Goal: Task Accomplishment & Management: Use online tool/utility

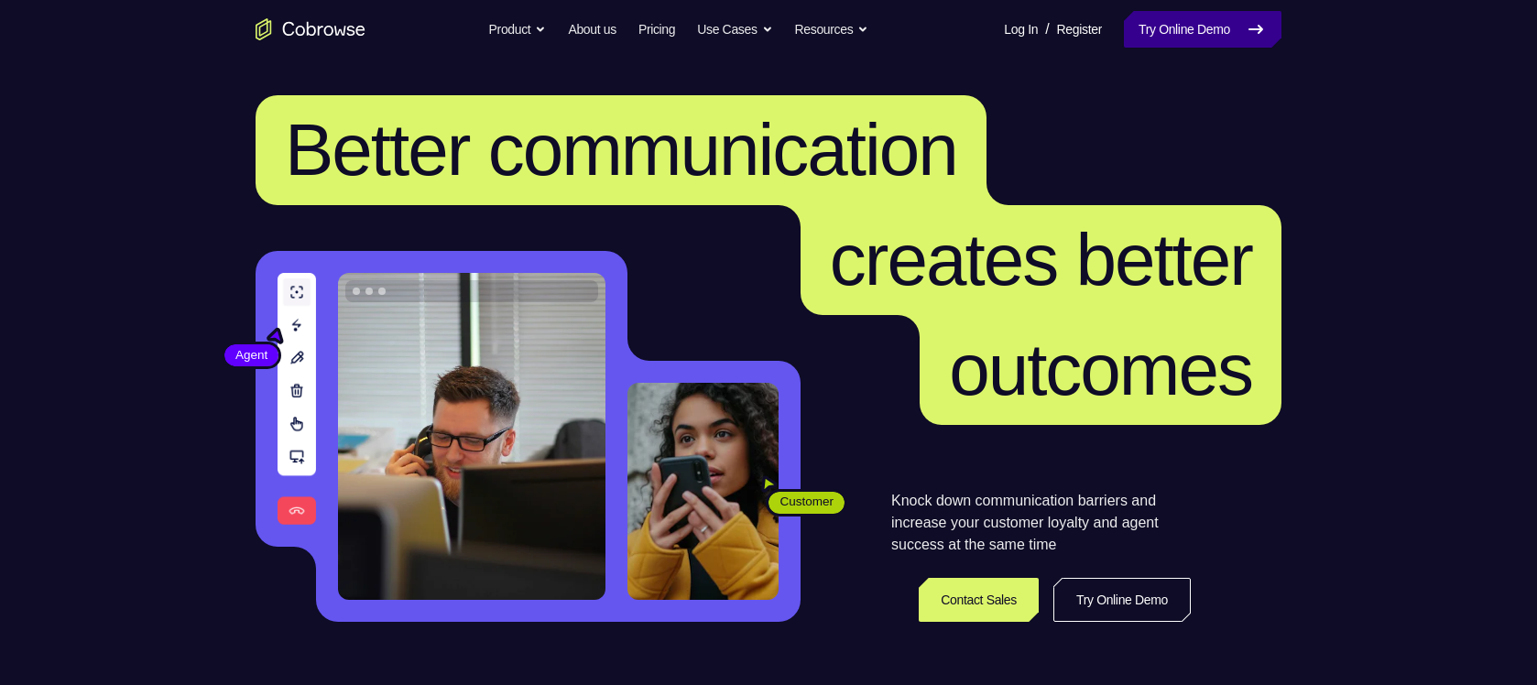
click at [1224, 29] on link "Try Online Demo" at bounding box center [1203, 29] width 158 height 37
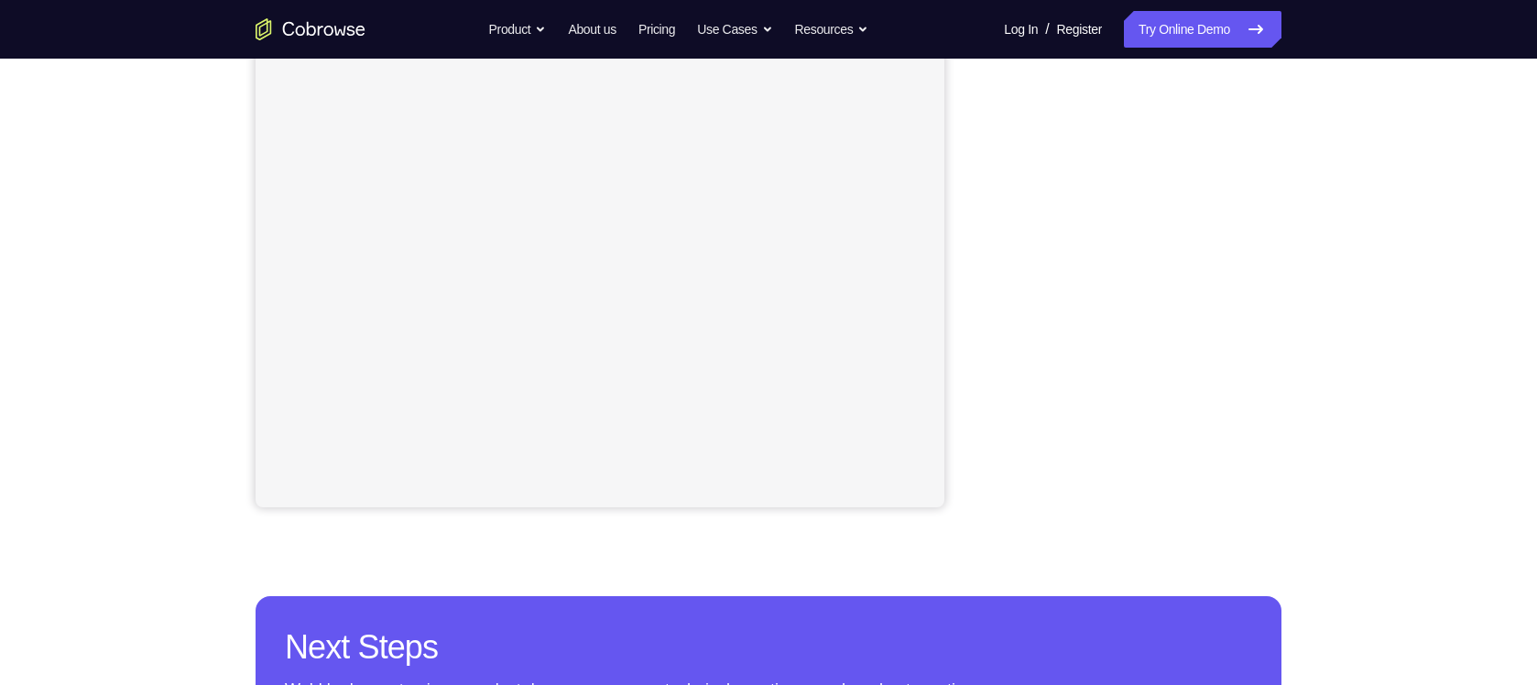
scroll to position [336, 0]
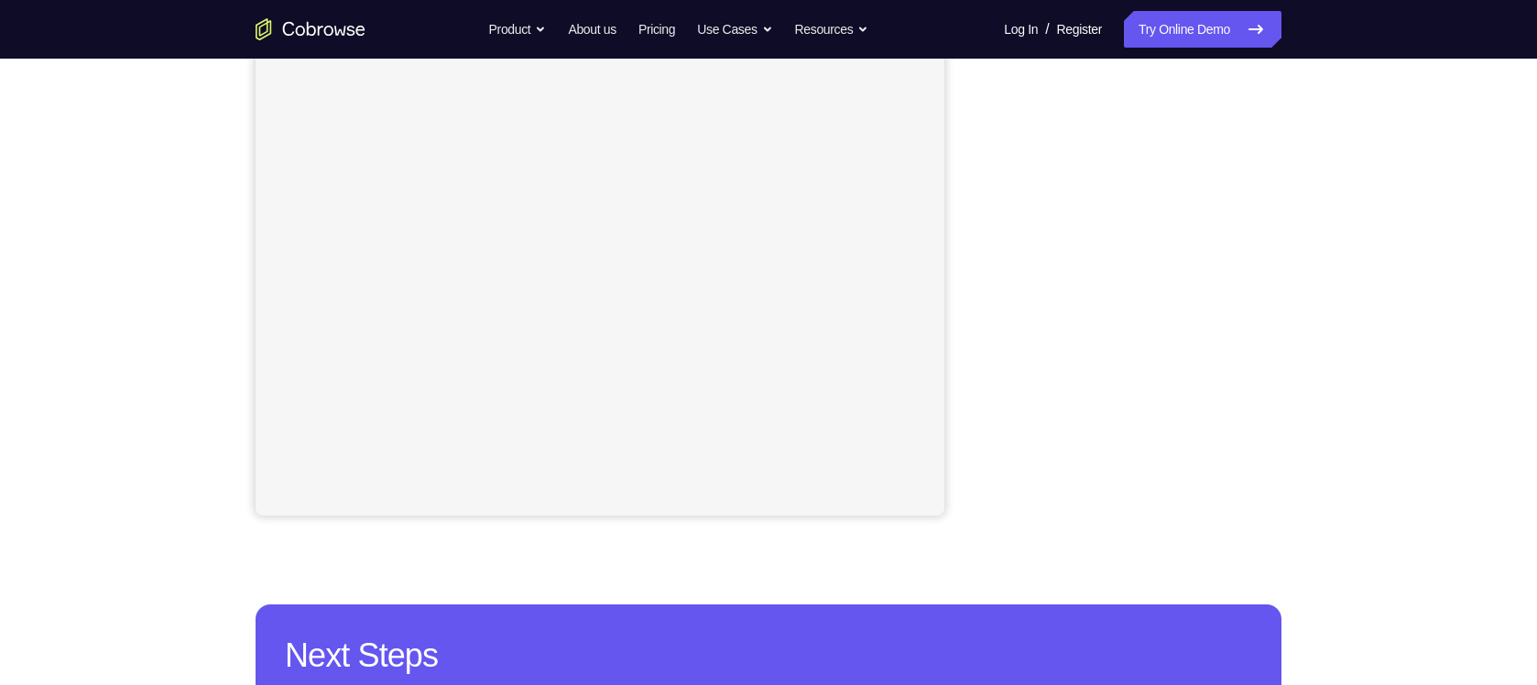
click at [1327, 264] on div "Your Support Agent Your Customer Web iOS Android Next Steps We’d be happy to gi…" at bounding box center [768, 326] width 1173 height 1208
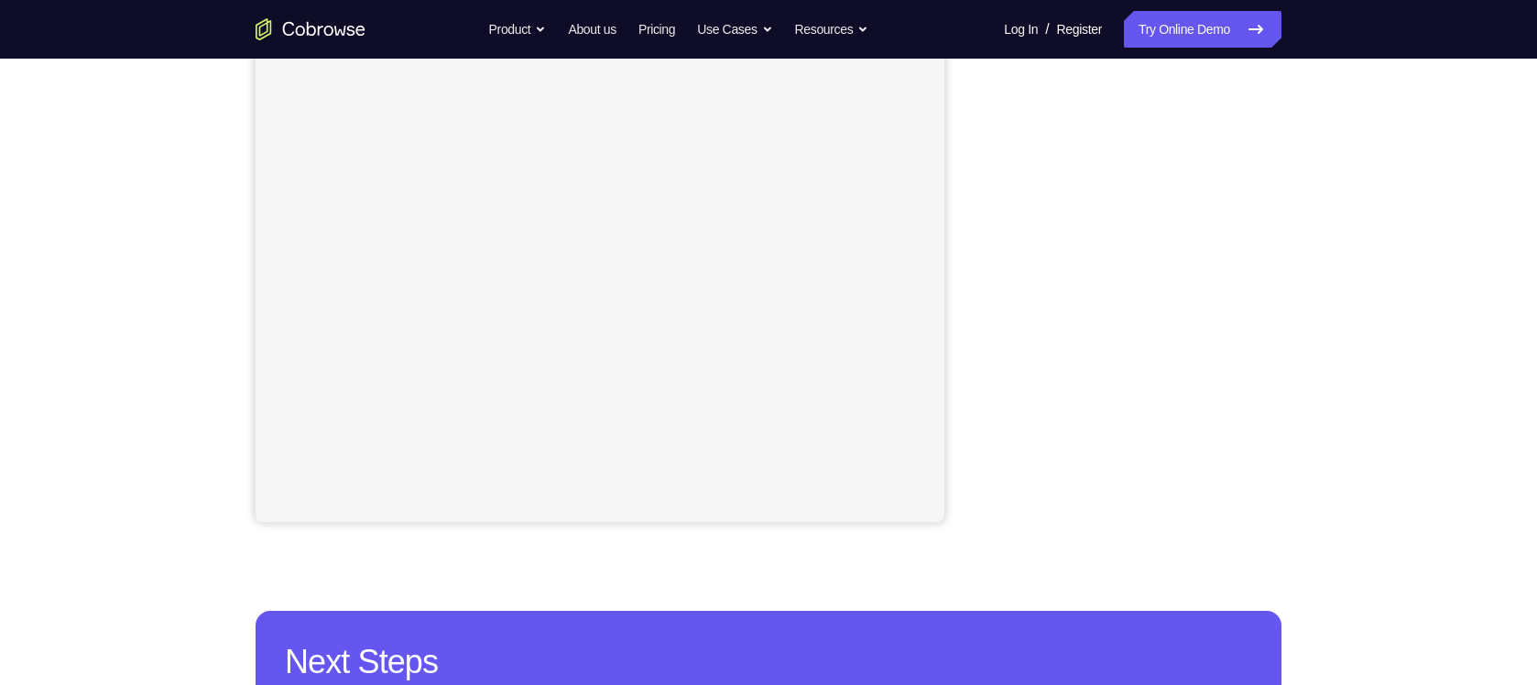
click at [1393, 288] on div "Your Support Agent Your Customer Web iOS Android Next Steps We’d be happy to gi…" at bounding box center [768, 333] width 1537 height 1208
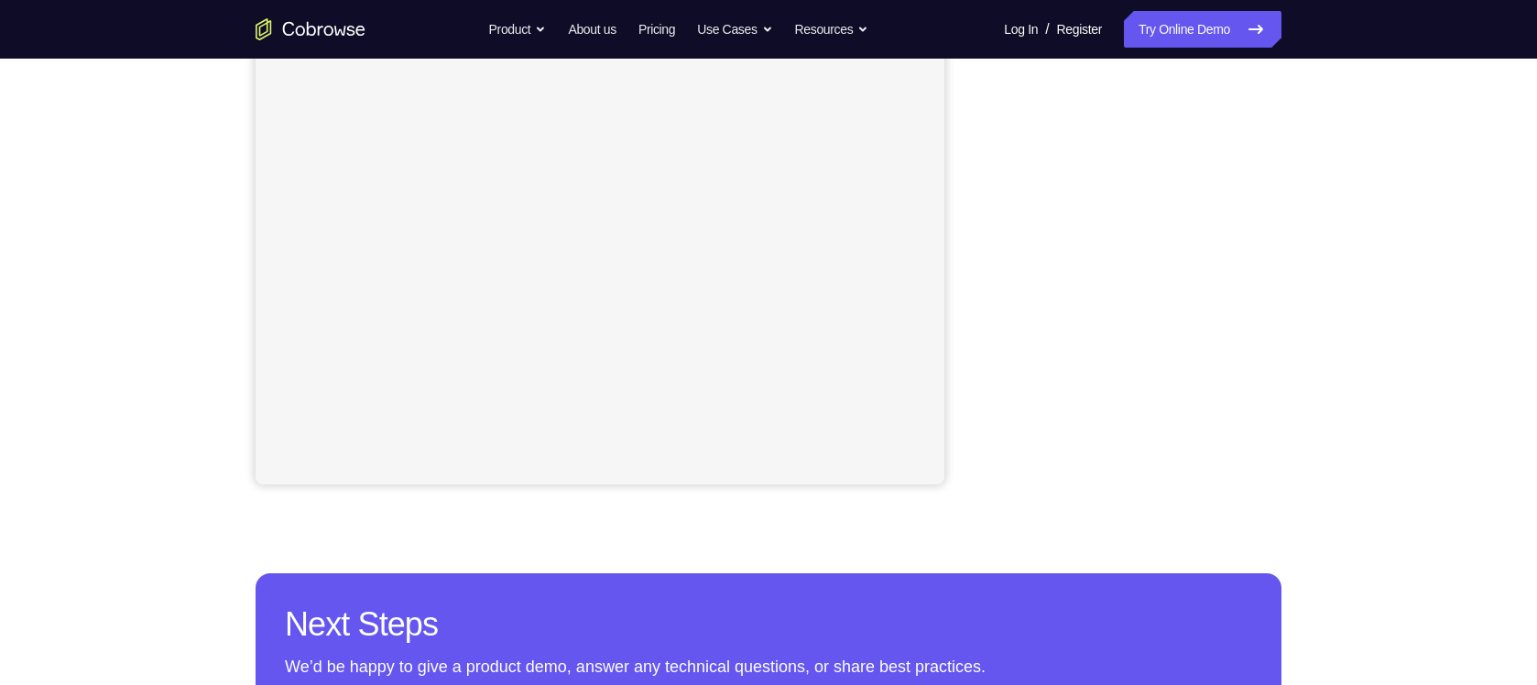
scroll to position [368, 0]
